Goal: Task Accomplishment & Management: Use online tool/utility

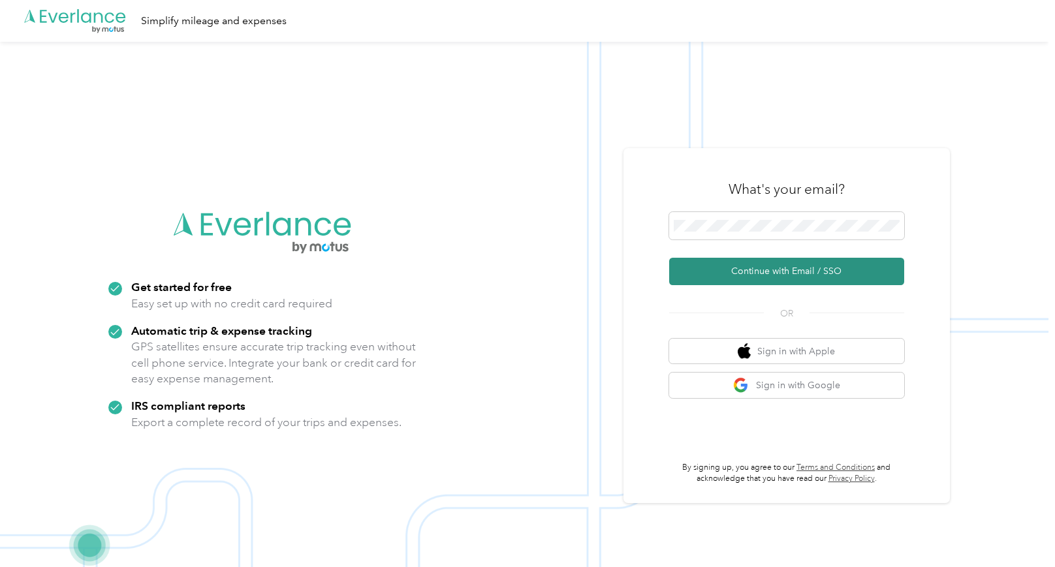
click at [787, 271] on button "Continue with Email / SSO" at bounding box center [786, 271] width 235 height 27
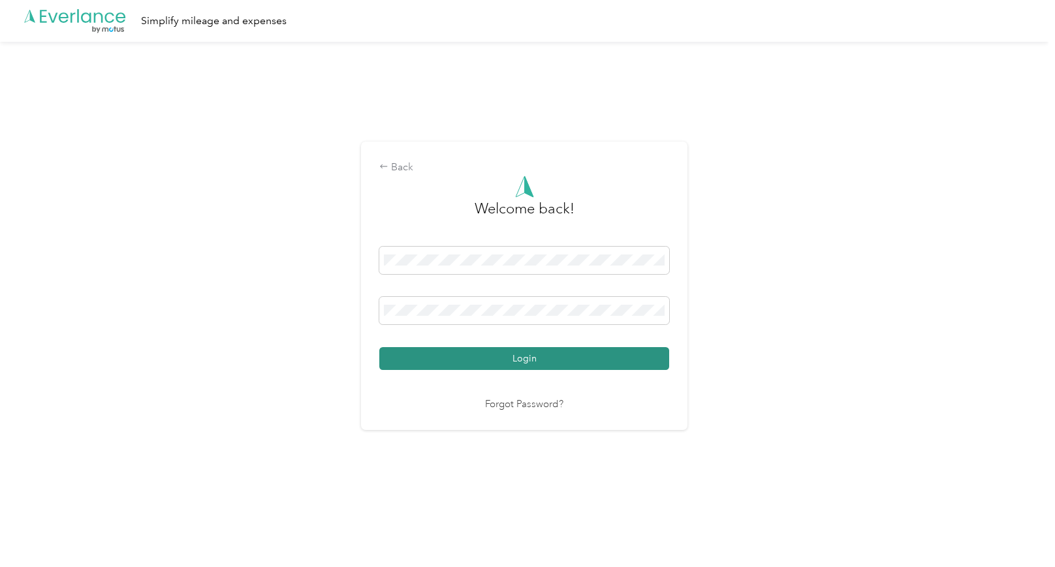
click at [412, 354] on button "Login" at bounding box center [524, 358] width 290 height 23
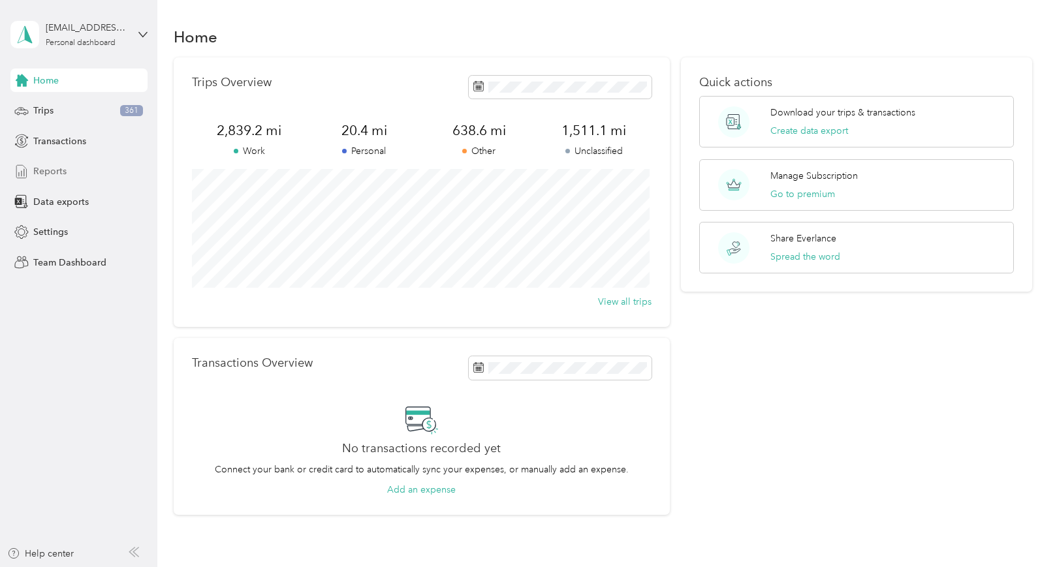
click at [51, 172] on span "Reports" at bounding box center [49, 171] width 33 height 14
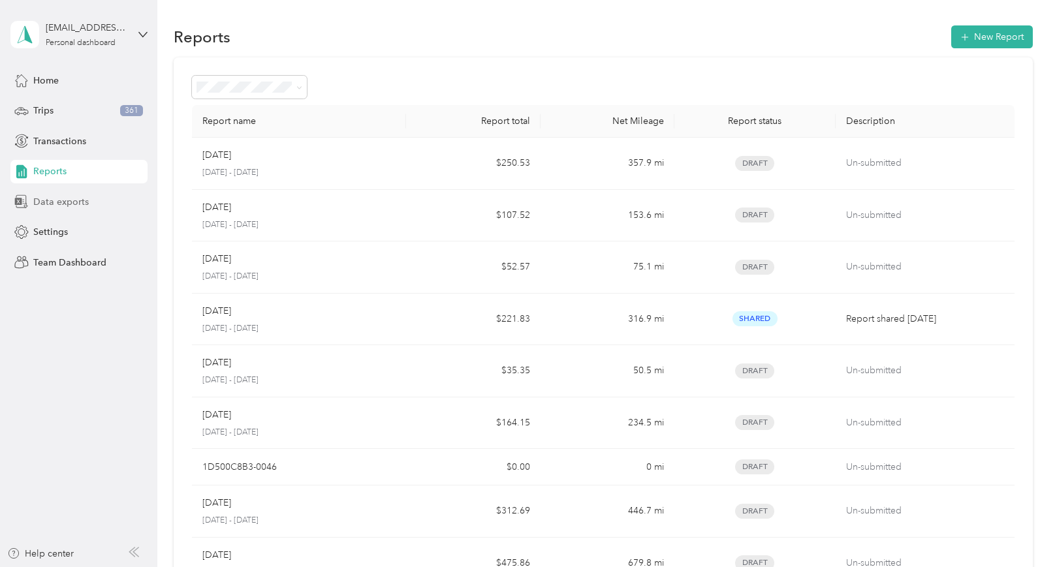
click at [72, 204] on span "Data exports" at bounding box center [60, 202] width 55 height 14
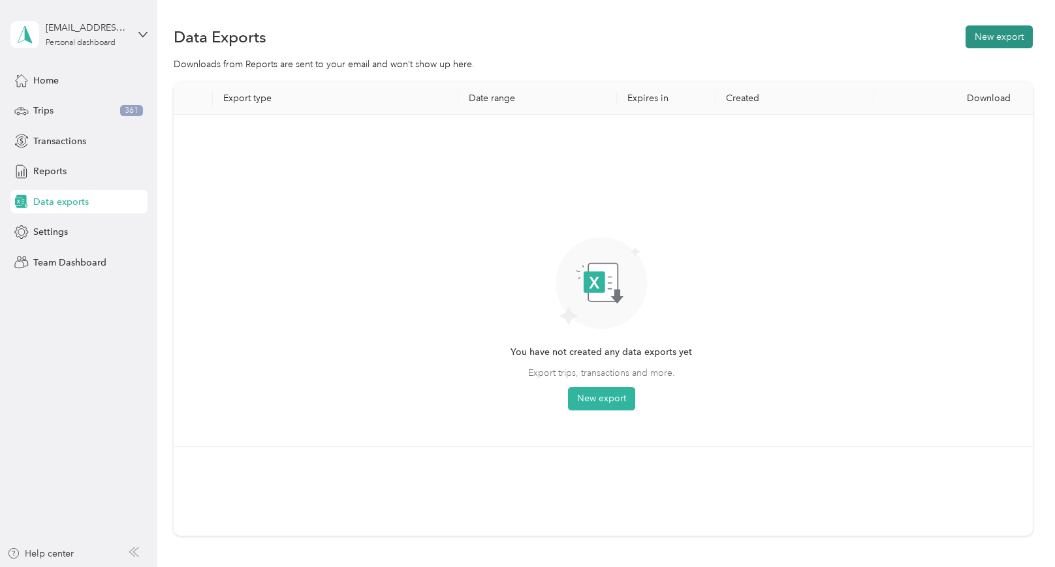
click at [990, 39] on button "New export" at bounding box center [998, 36] width 67 height 23
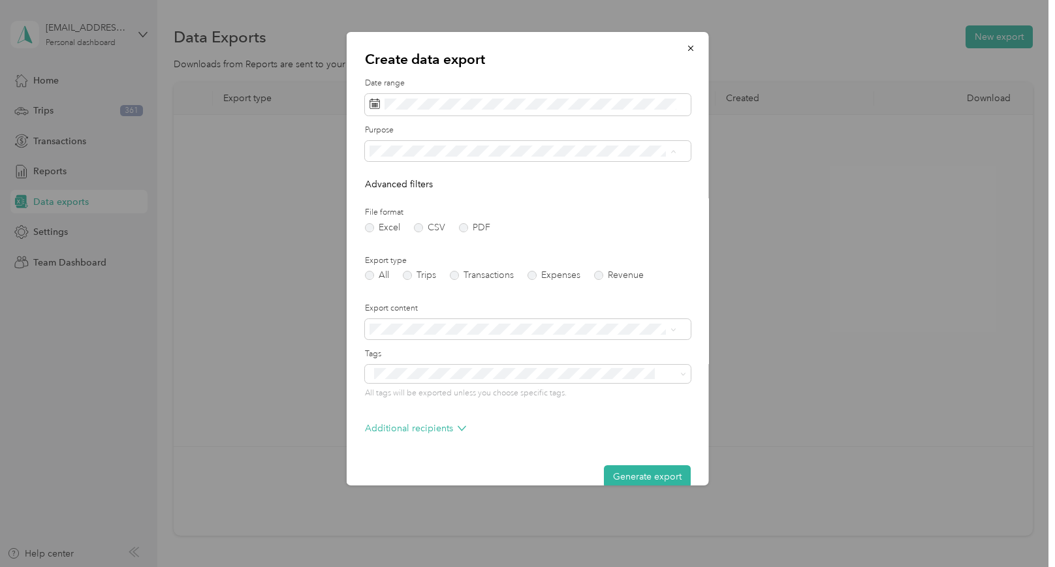
click at [399, 239] on div "Tour" at bounding box center [523, 243] width 298 height 14
click at [399, 195] on div "Work" at bounding box center [523, 197] width 298 height 14
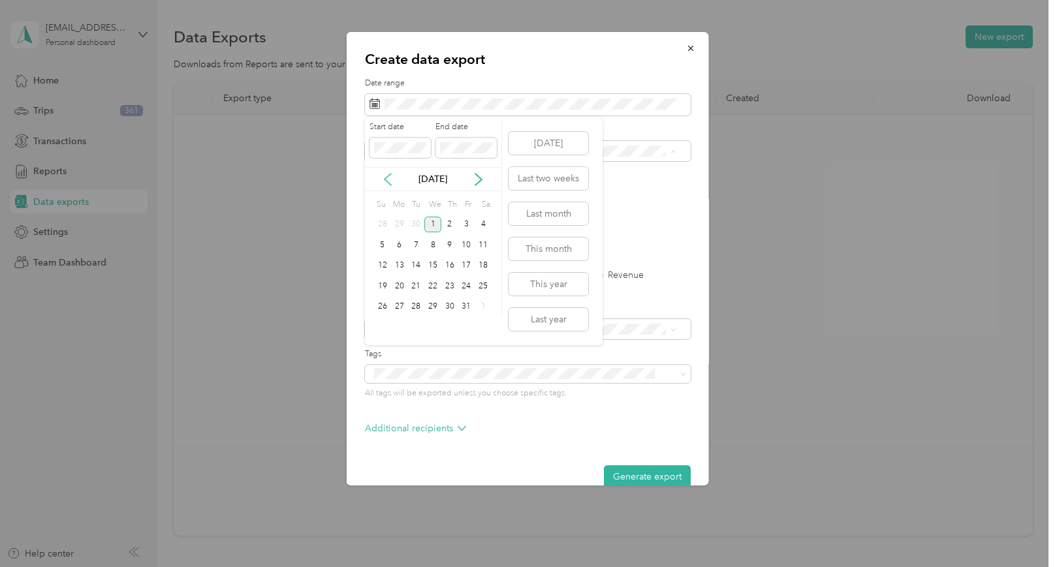
click at [386, 182] on icon at bounding box center [387, 179] width 13 height 13
click at [395, 223] on div "1" at bounding box center [399, 225] width 17 height 16
click at [418, 304] on div "30" at bounding box center [415, 307] width 17 height 16
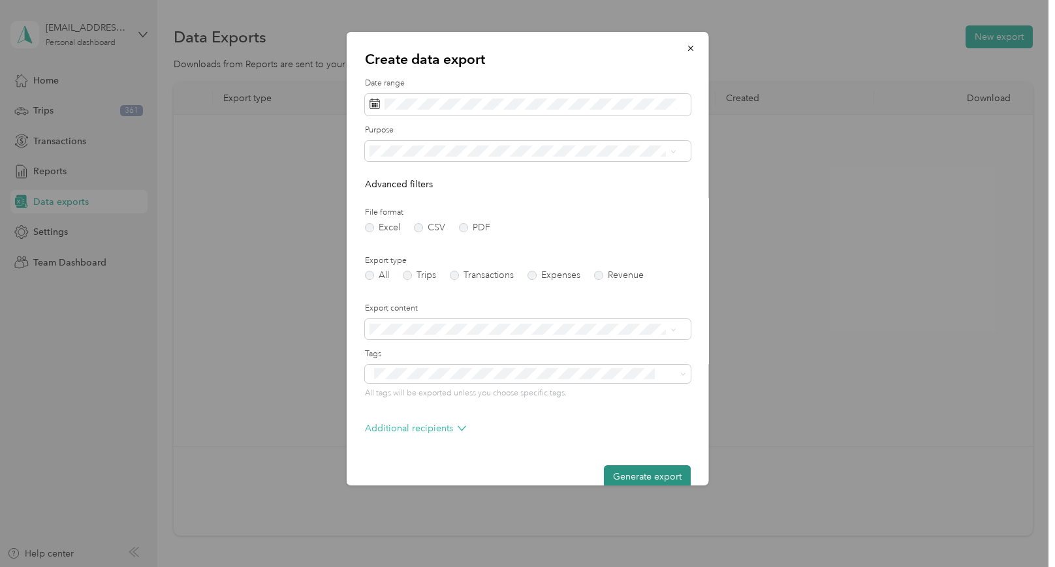
click at [638, 474] on button "Generate export" at bounding box center [647, 476] width 87 height 23
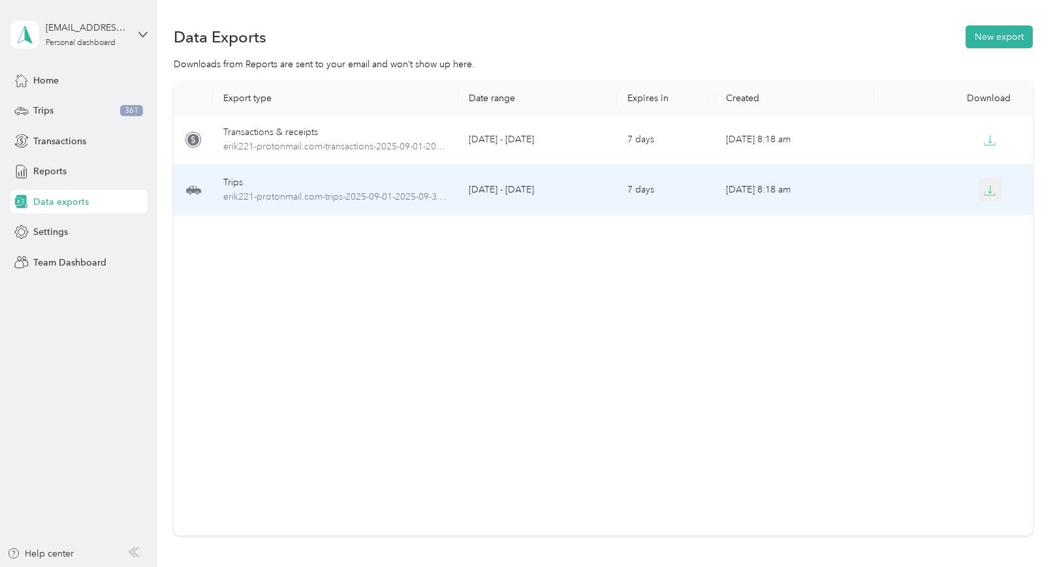
click at [991, 189] on icon "button" at bounding box center [990, 191] width 12 height 12
